Goal: Task Accomplishment & Management: Complete application form

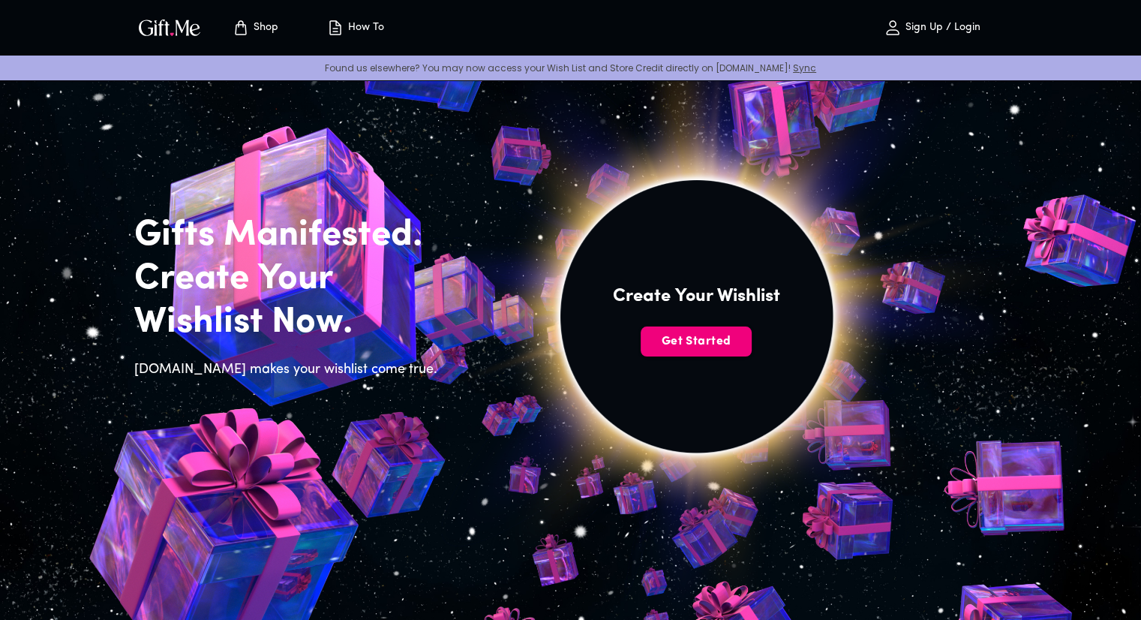
click at [688, 338] on span "Get Started" at bounding box center [696, 341] width 111 height 17
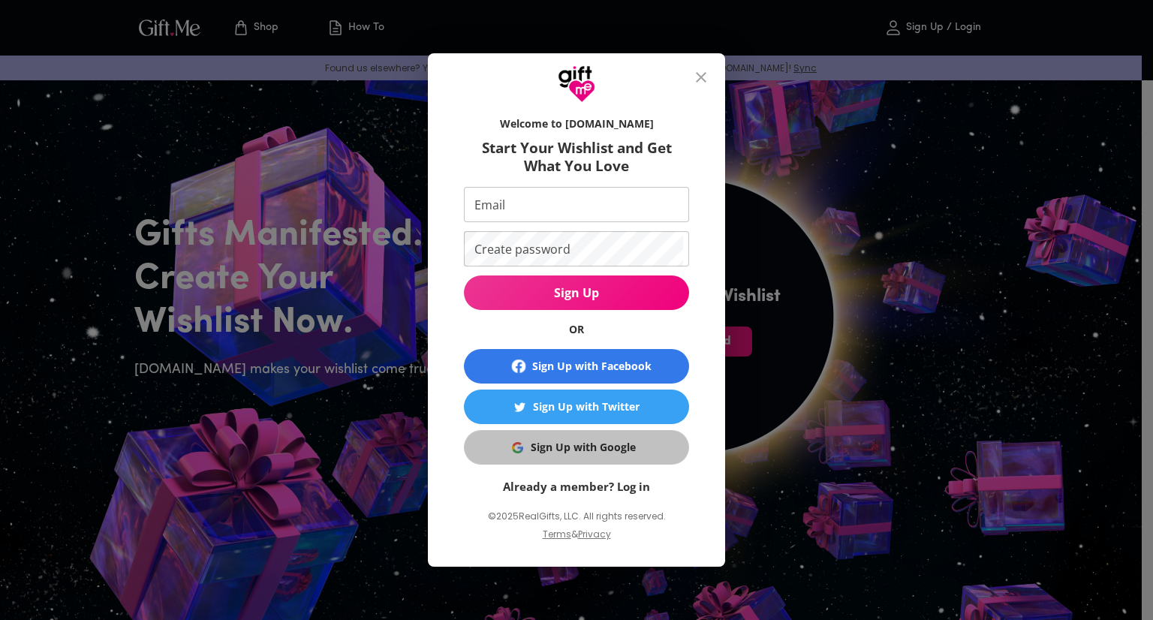
click at [549, 445] on div "Sign Up with Google" at bounding box center [583, 447] width 105 height 17
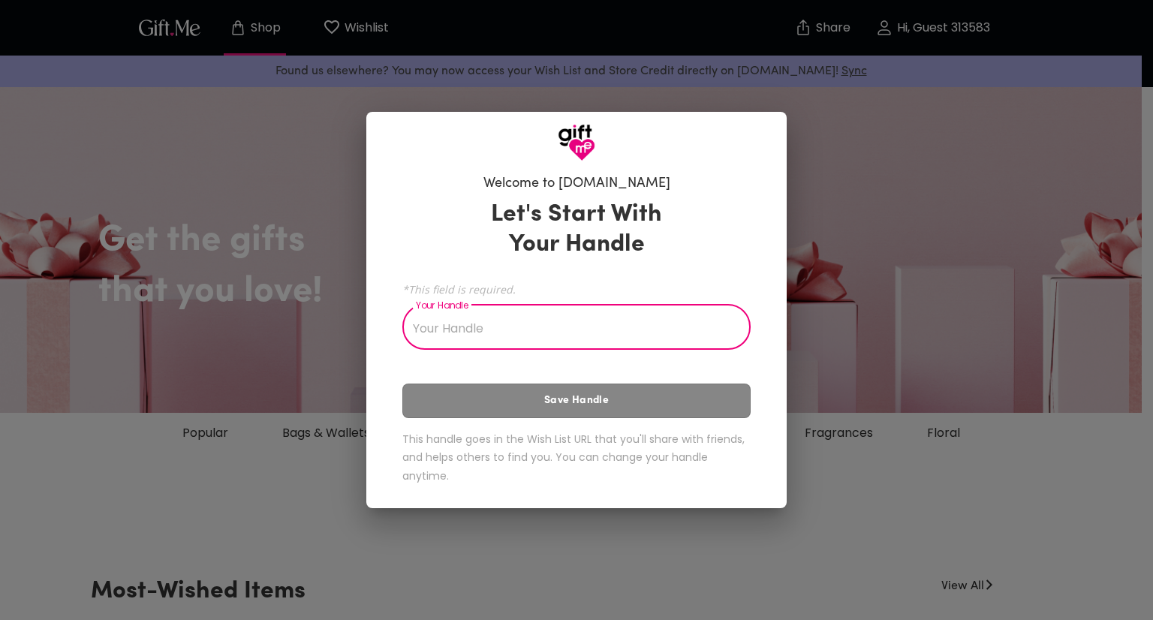
click at [424, 331] on input "Your Handle" at bounding box center [568, 329] width 332 height 42
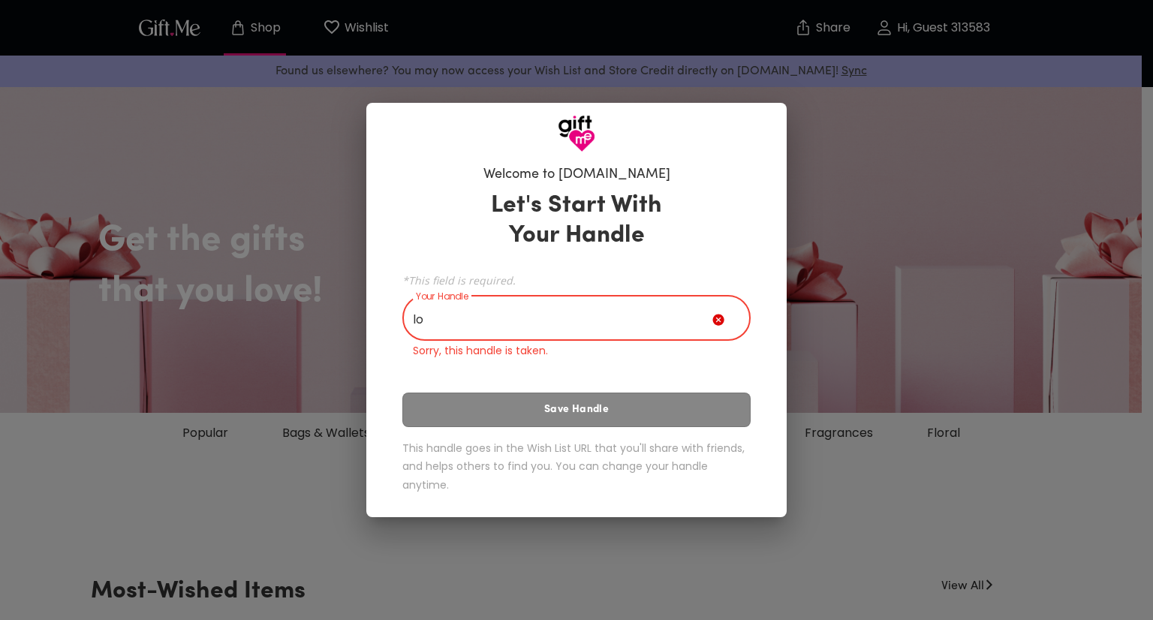
type input "l"
click at [718, 323] on icon at bounding box center [717, 319] width 11 height 11
click at [554, 322] on input "loveletter" at bounding box center [557, 320] width 310 height 42
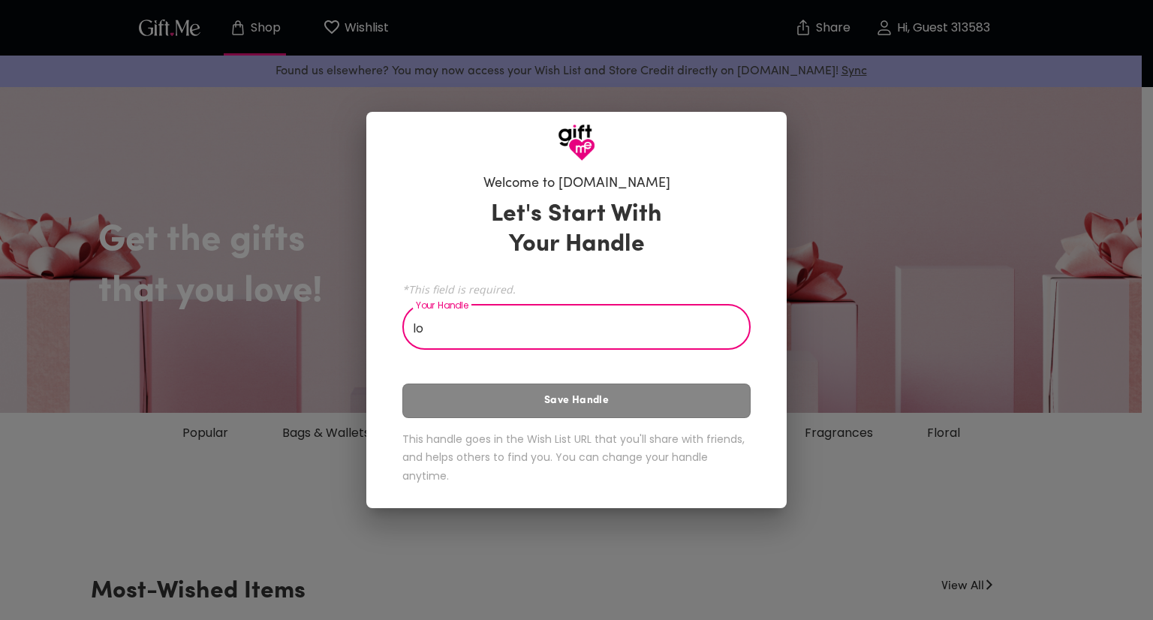
type input "l"
type input "_natz"
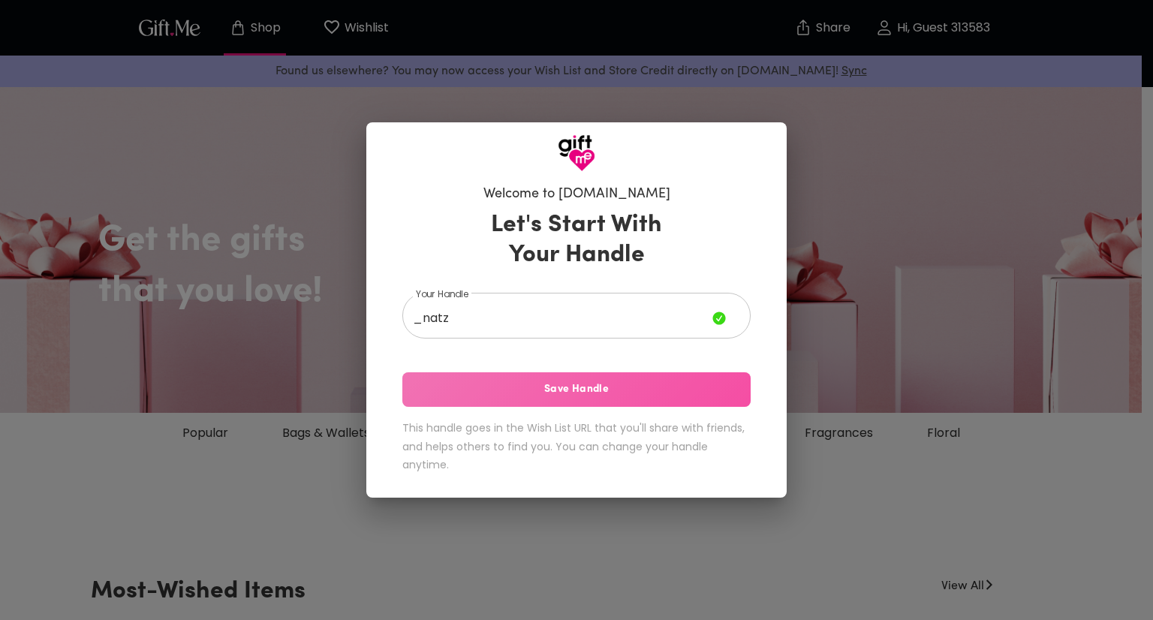
click at [540, 388] on span "Save Handle" at bounding box center [576, 389] width 348 height 17
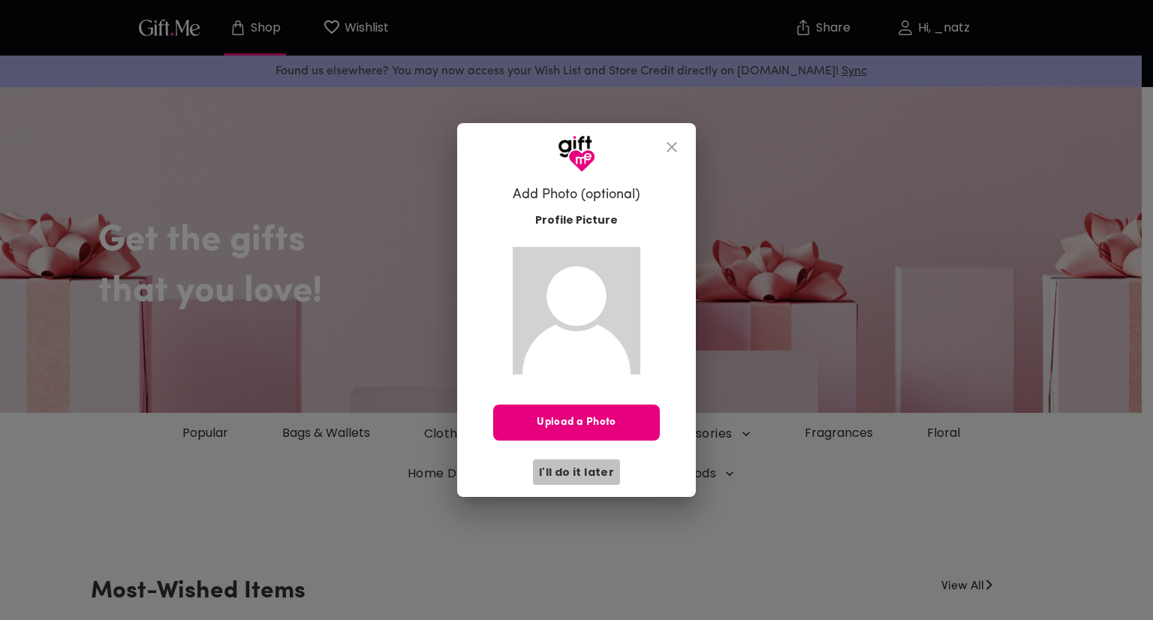
click at [589, 470] on span "I'll do it later" at bounding box center [576, 472] width 75 height 17
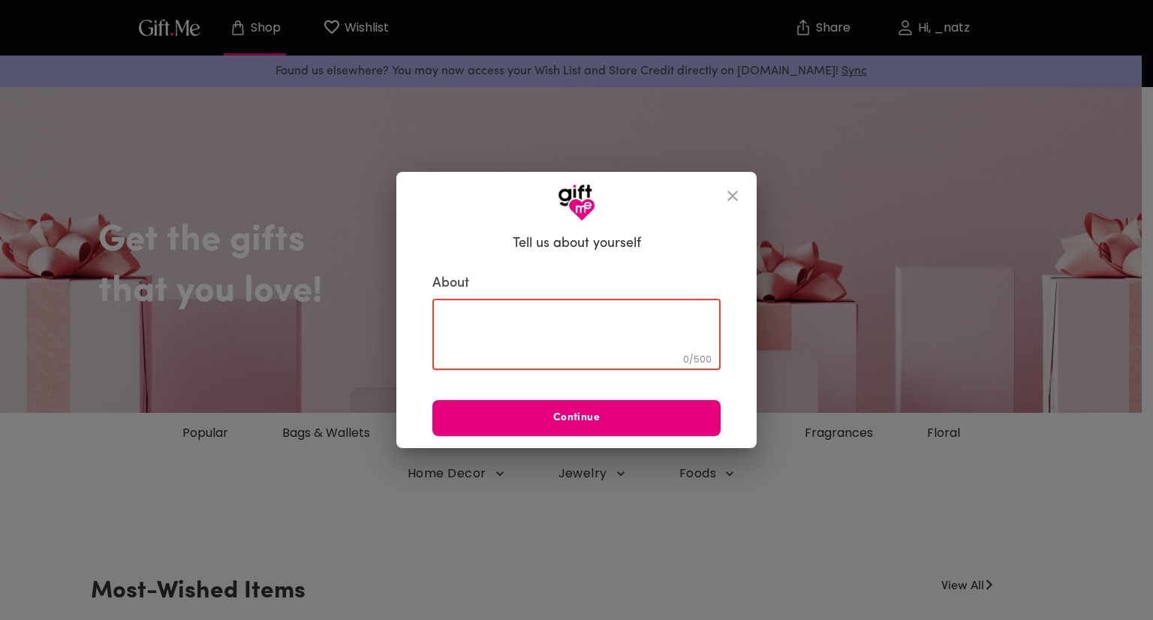
click at [538, 326] on textarea at bounding box center [576, 334] width 267 height 43
type textarea "i love writing"
click at [552, 429] on button "Continue" at bounding box center [576, 418] width 288 height 36
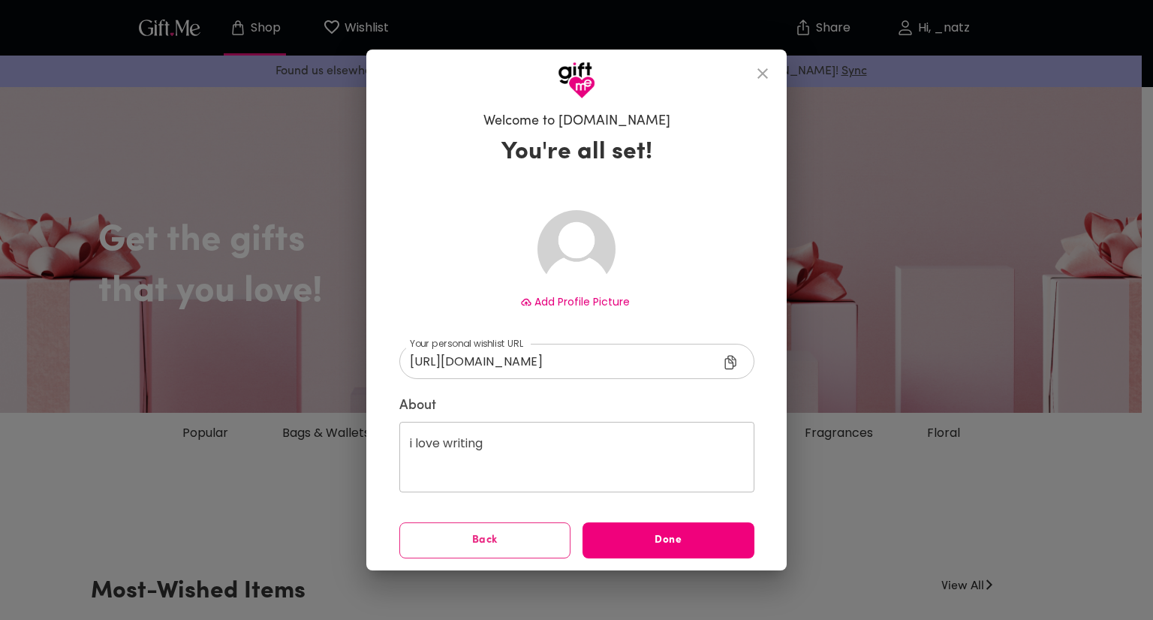
click at [618, 529] on button "Done" at bounding box center [668, 540] width 172 height 36
